Goal: Transaction & Acquisition: Purchase product/service

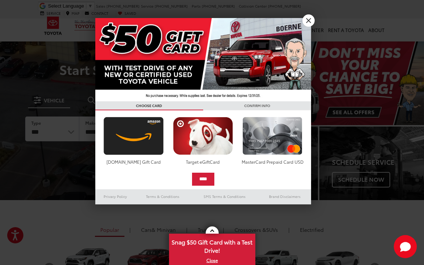
click at [309, 21] on link "X" at bounding box center [309, 20] width 12 height 12
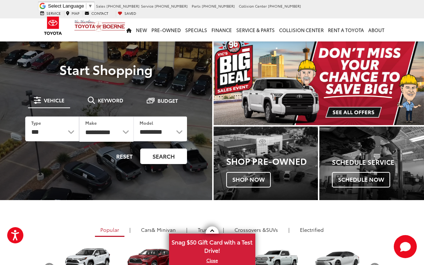
click at [168, 155] on button "Search" at bounding box center [163, 155] width 47 height 15
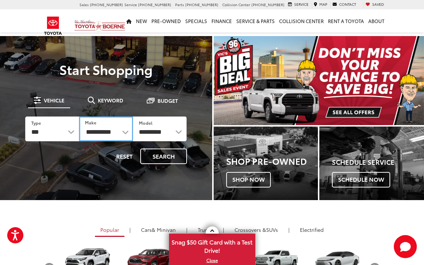
select select "********"
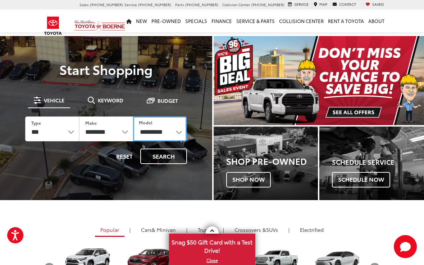
select select "****"
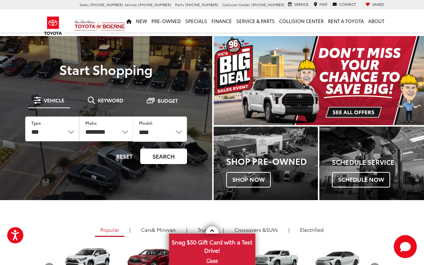
click at [163, 155] on button "Search" at bounding box center [163, 155] width 47 height 15
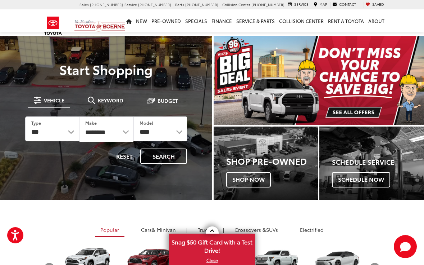
click at [122, 157] on button "Reset" at bounding box center [124, 155] width 29 height 15
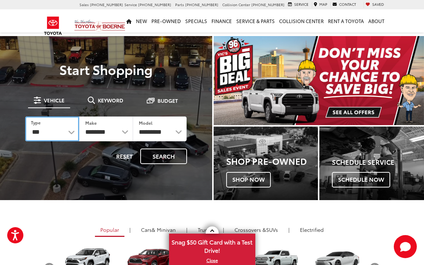
select select "********"
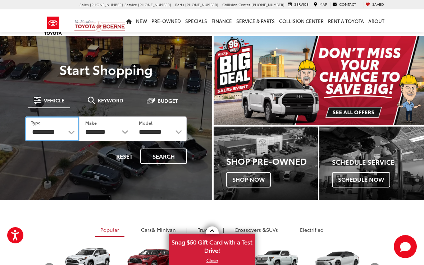
select select "******"
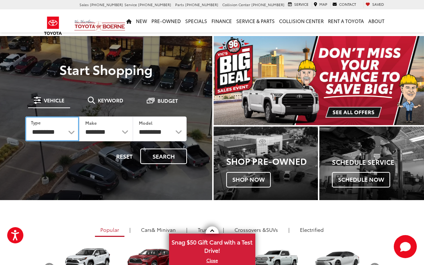
select select
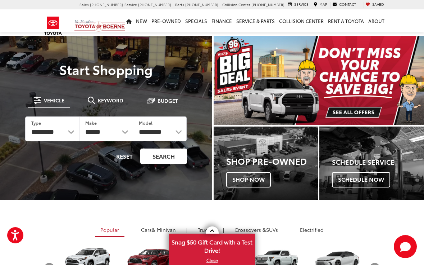
click at [168, 155] on button "Search" at bounding box center [163, 155] width 47 height 15
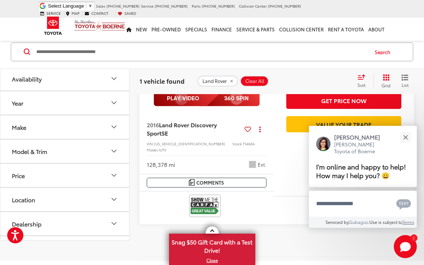
scroll to position [157, 0]
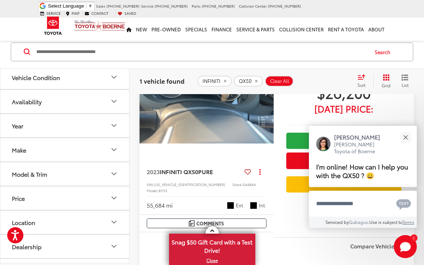
scroll to position [93, 0]
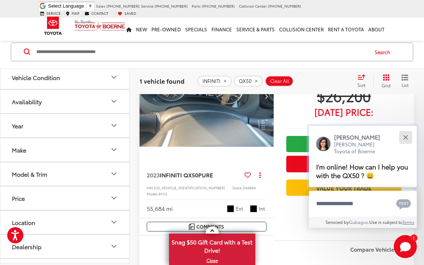
click at [404, 136] on div "Close" at bounding box center [406, 137] width 5 height 5
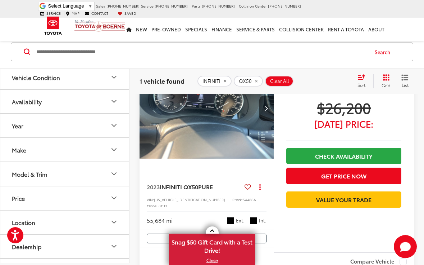
scroll to position [80, 0]
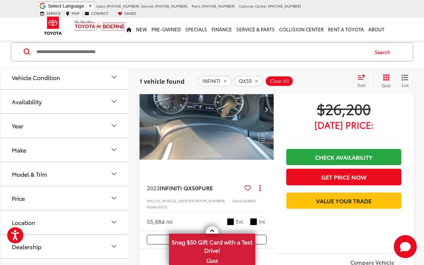
click at [267, 109] on icon "Next image" at bounding box center [266, 109] width 3 height 5
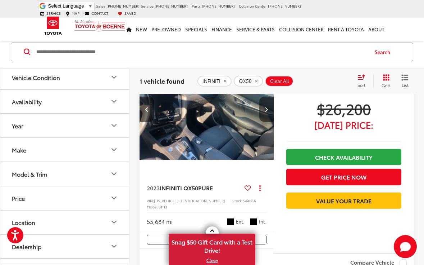
click at [267, 109] on icon "Next image" at bounding box center [266, 109] width 3 height 5
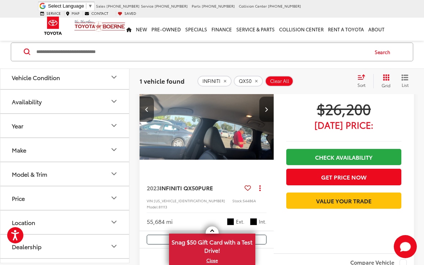
click at [267, 109] on icon "Next image" at bounding box center [266, 109] width 3 height 5
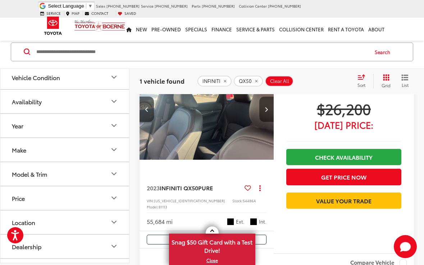
click at [267, 109] on icon "Next image" at bounding box center [266, 109] width 3 height 5
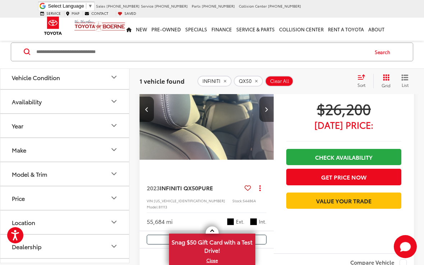
click at [267, 109] on icon "Next image" at bounding box center [266, 109] width 3 height 5
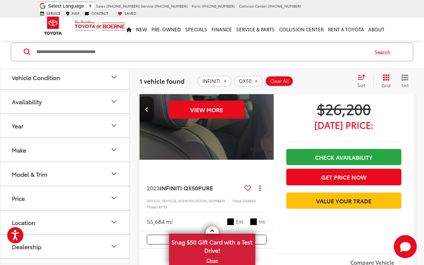
click at [267, 109] on div "View More" at bounding box center [206, 110] width 135 height 102
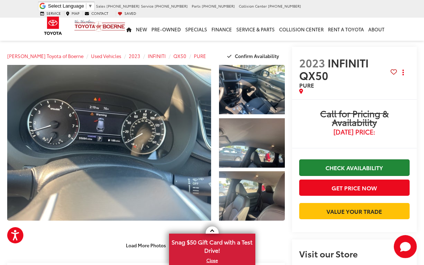
click at [334, 167] on link "Check Availability" at bounding box center [355, 167] width 111 height 16
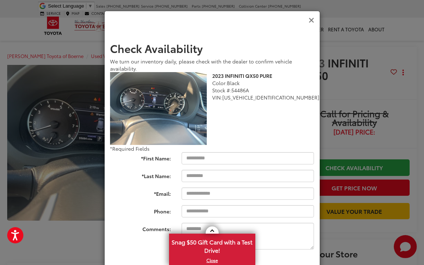
click at [310, 18] on icon "Close" at bounding box center [312, 21] width 6 height 8
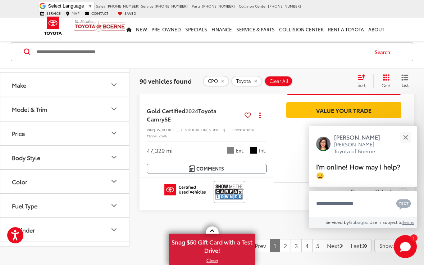
scroll to position [2980, 0]
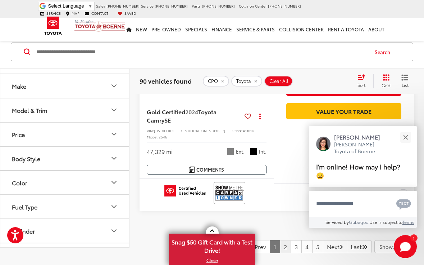
click at [280, 240] on link "2" at bounding box center [285, 246] width 11 height 13
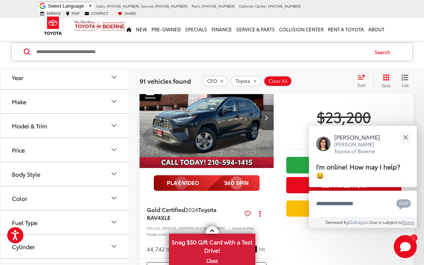
click at [194, 175] on img at bounding box center [207, 183] width 106 height 16
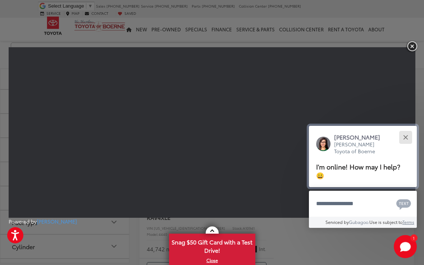
click at [405, 135] on button "Close" at bounding box center [405, 136] width 15 height 15
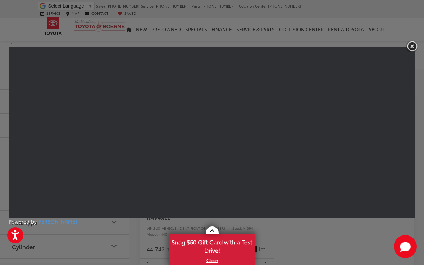
click at [413, 43] on img "button" at bounding box center [412, 46] width 13 height 12
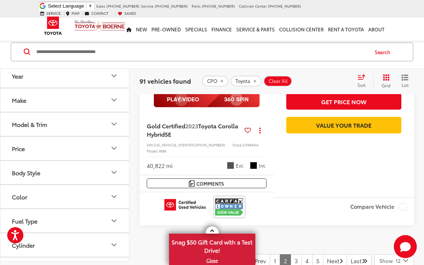
scroll to position [2955, 0]
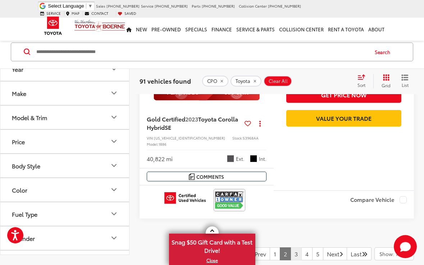
click at [291, 247] on link "3" at bounding box center [296, 253] width 11 height 13
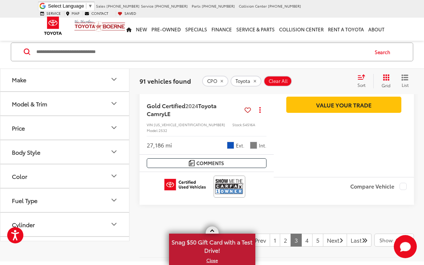
scroll to position [2979, 0]
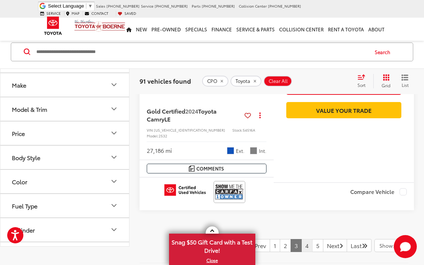
click at [302, 239] on link "4" at bounding box center [307, 245] width 11 height 13
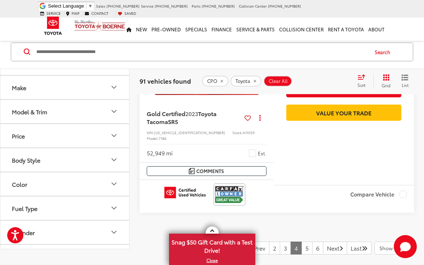
scroll to position [2991, 0]
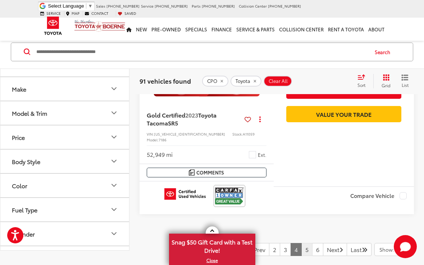
click at [302, 243] on link "5" at bounding box center [307, 249] width 11 height 13
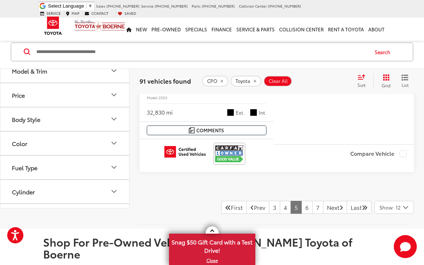
scroll to position [3020, 0]
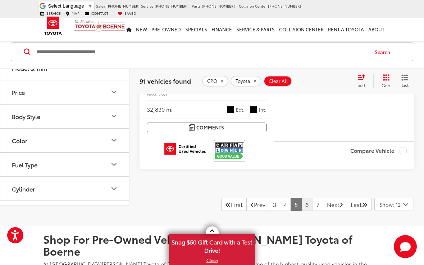
click at [302, 198] on link "6" at bounding box center [307, 204] width 11 height 13
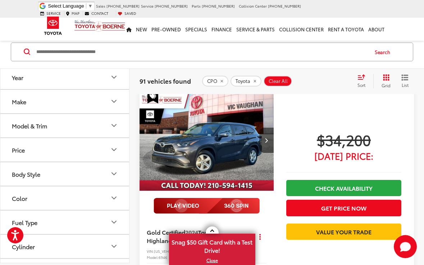
scroll to position [1333, 0]
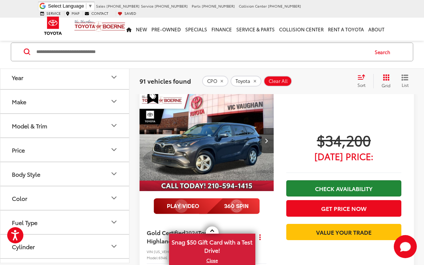
click at [323, 180] on link "Check Availability" at bounding box center [344, 188] width 115 height 16
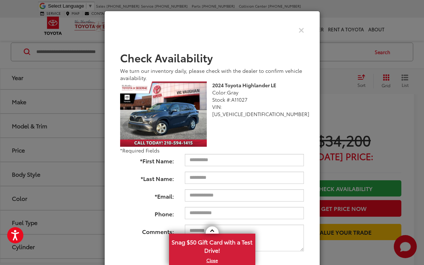
scroll to position [0, 0]
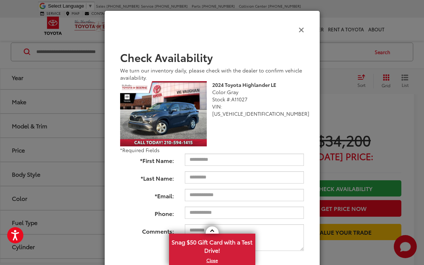
click at [303, 29] on icon "Close" at bounding box center [302, 30] width 6 height 8
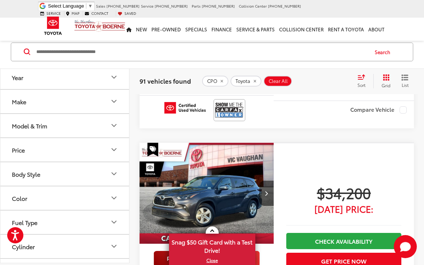
scroll to position [1283, 0]
